Goal: Task Accomplishment & Management: Complete application form

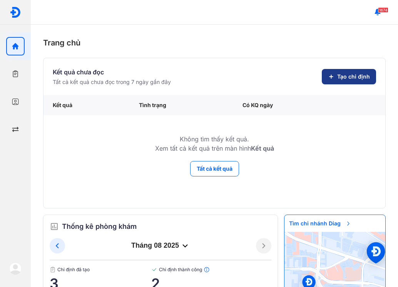
click at [331, 81] on button "Tạo chỉ định" at bounding box center [349, 76] width 54 height 15
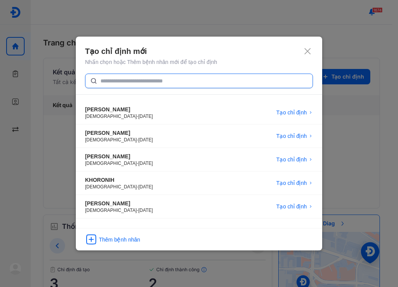
click at [138, 81] on input "text" at bounding box center [203, 81] width 207 height 14
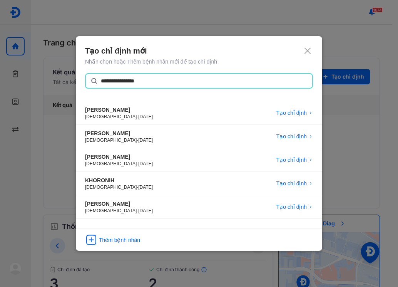
type input "**********"
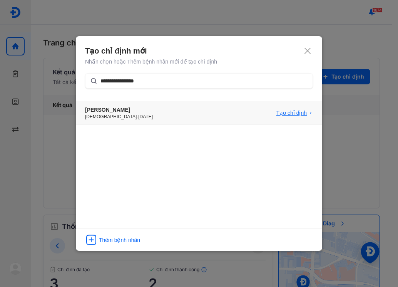
click at [297, 115] on span "Tạo chỉ định" at bounding box center [291, 113] width 30 height 8
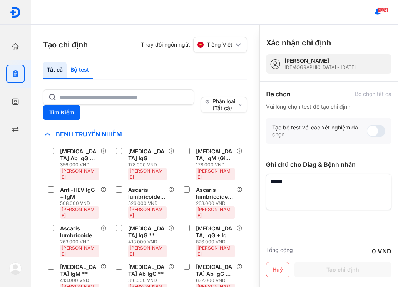
click at [88, 71] on div "Bộ test" at bounding box center [80, 71] width 26 height 18
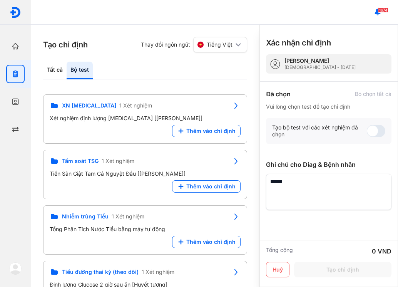
scroll to position [269, 0]
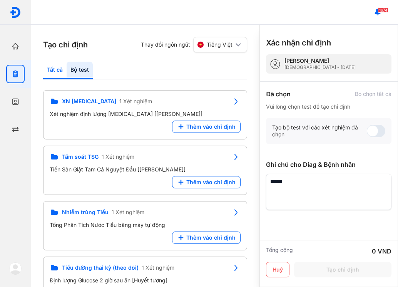
click at [49, 62] on div "Tạo chỉ định Thay đổi ngôn ngữ: Tiếng Việt Tất cả Bộ test Tìm Kiếm Phân loại (T…" at bounding box center [145, 156] width 229 height 262
click at [67, 69] on div "Tất cả" at bounding box center [80, 71] width 26 height 18
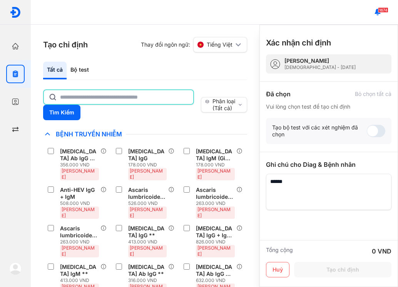
click at [112, 96] on input "text" at bounding box center [124, 97] width 128 height 14
type input "********"
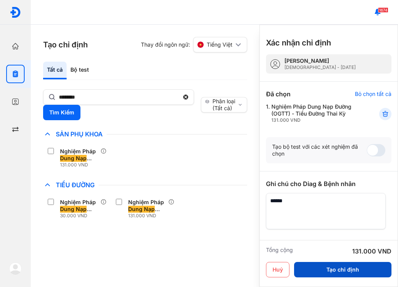
click at [349, 268] on button "Tạo chỉ định" at bounding box center [342, 269] width 97 height 15
